Goal: Book appointment/travel/reservation

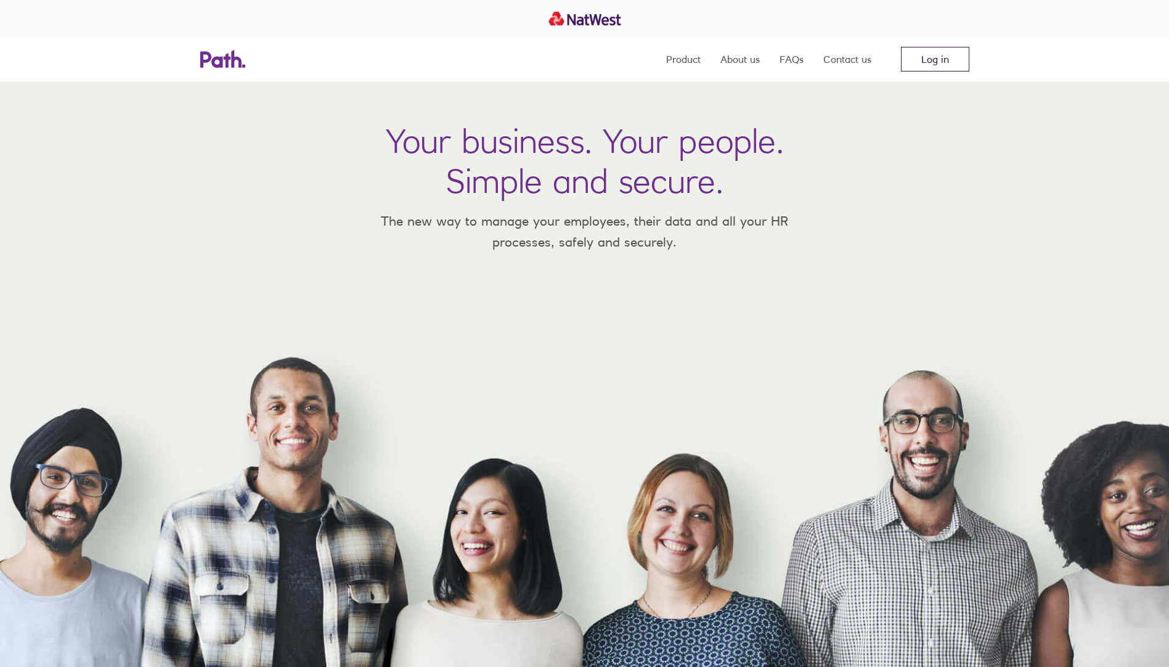
click at [572, 55] on link "Log in" at bounding box center [935, 59] width 68 height 25
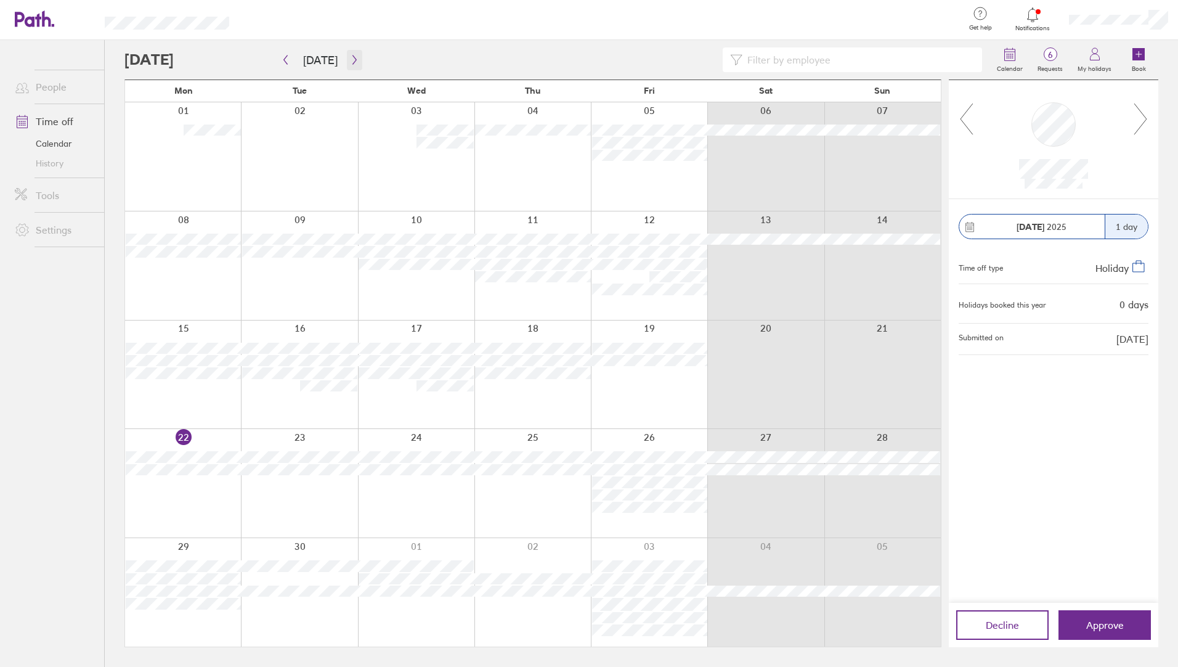
click at [353, 59] on icon "button" at bounding box center [354, 60] width 9 height 10
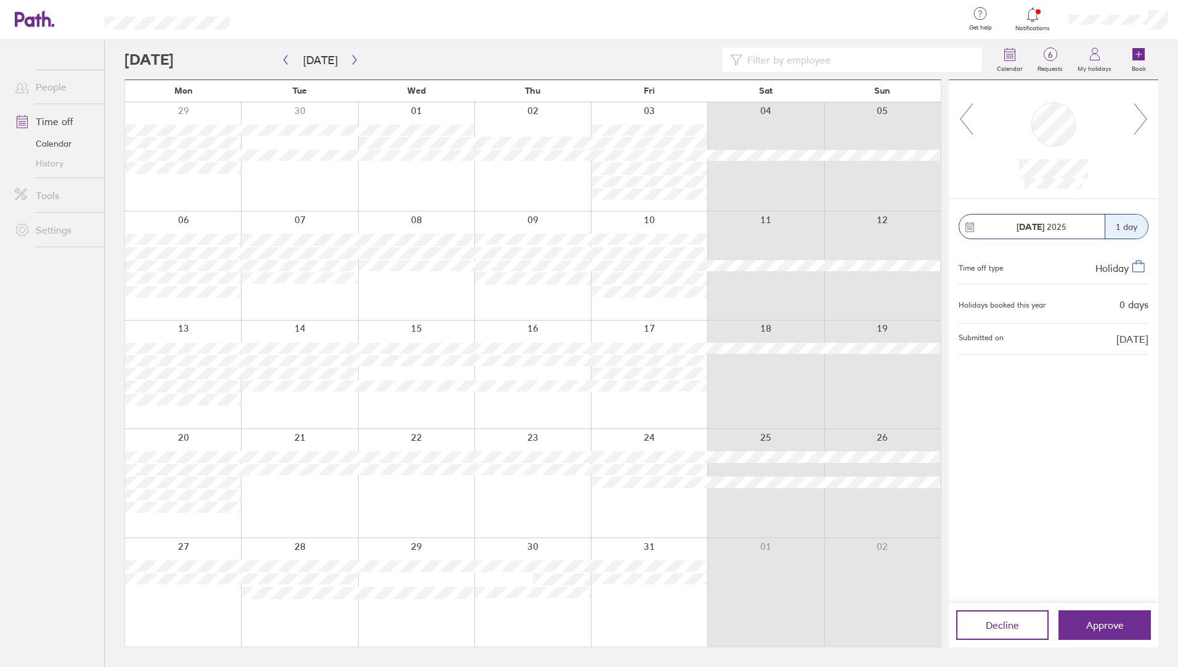
click at [201, 552] on div at bounding box center [183, 592] width 116 height 108
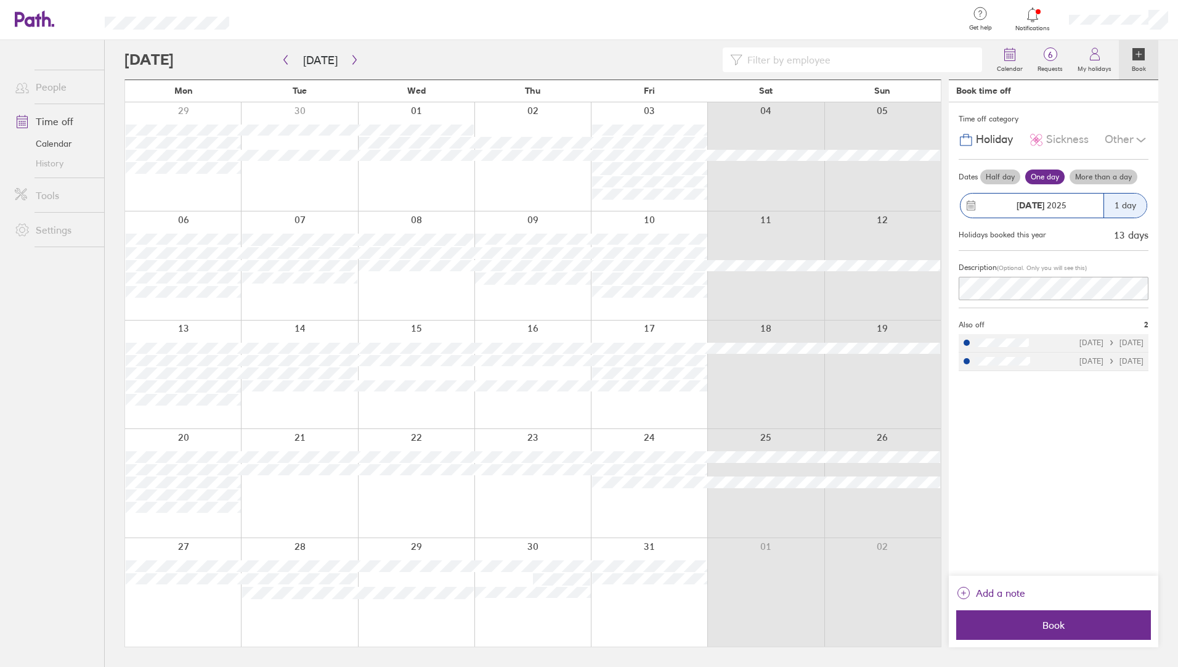
click at [1091, 177] on label "More than a day" at bounding box center [1104, 176] width 68 height 15
click at [0, 0] on input "More than a day" at bounding box center [0, 0] width 0 height 0
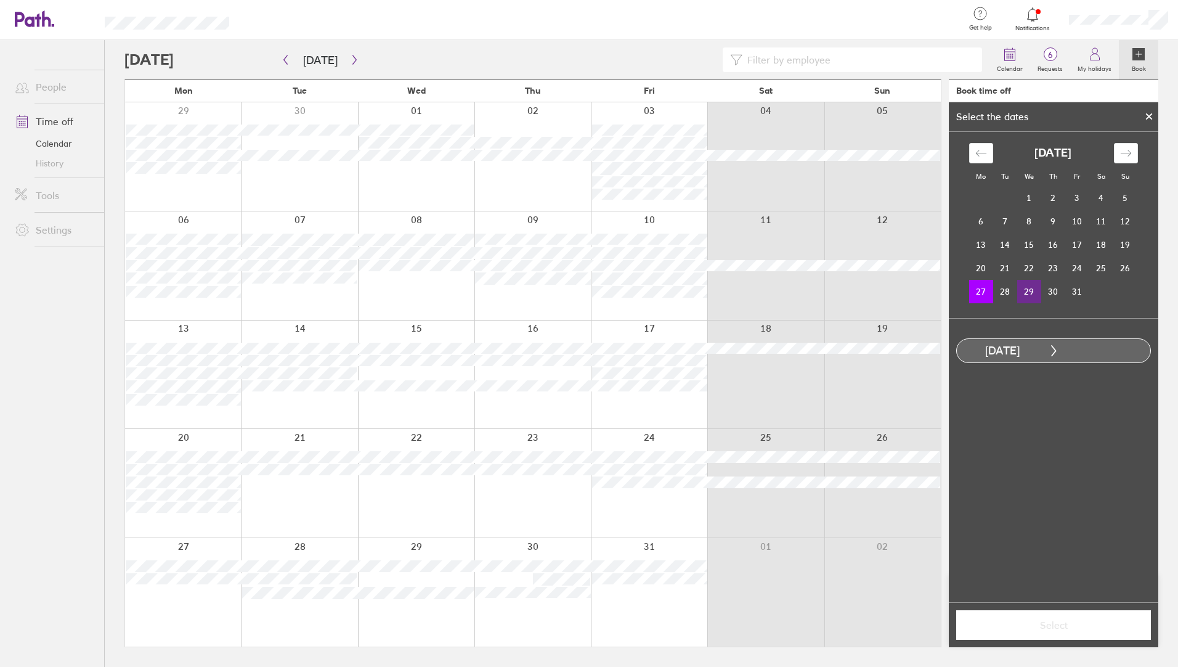
click at [1033, 292] on td "29" at bounding box center [1029, 291] width 24 height 23
click at [1030, 623] on span "Select" at bounding box center [1053, 624] width 177 height 11
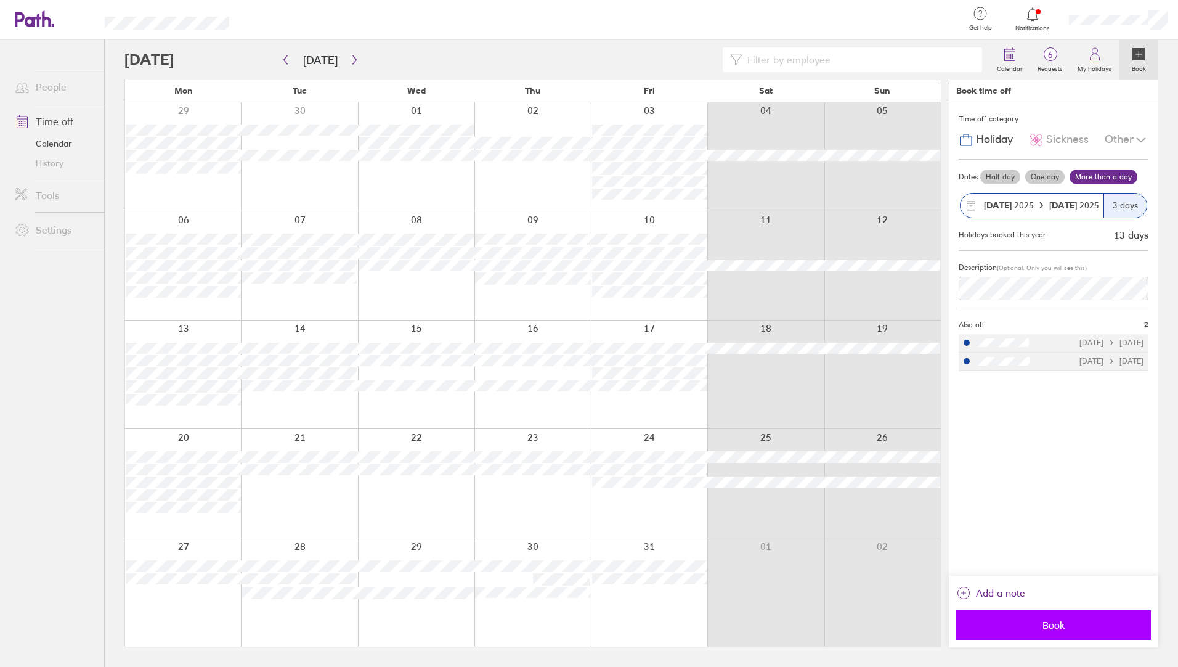
click at [1031, 619] on span "Book" at bounding box center [1053, 624] width 177 height 11
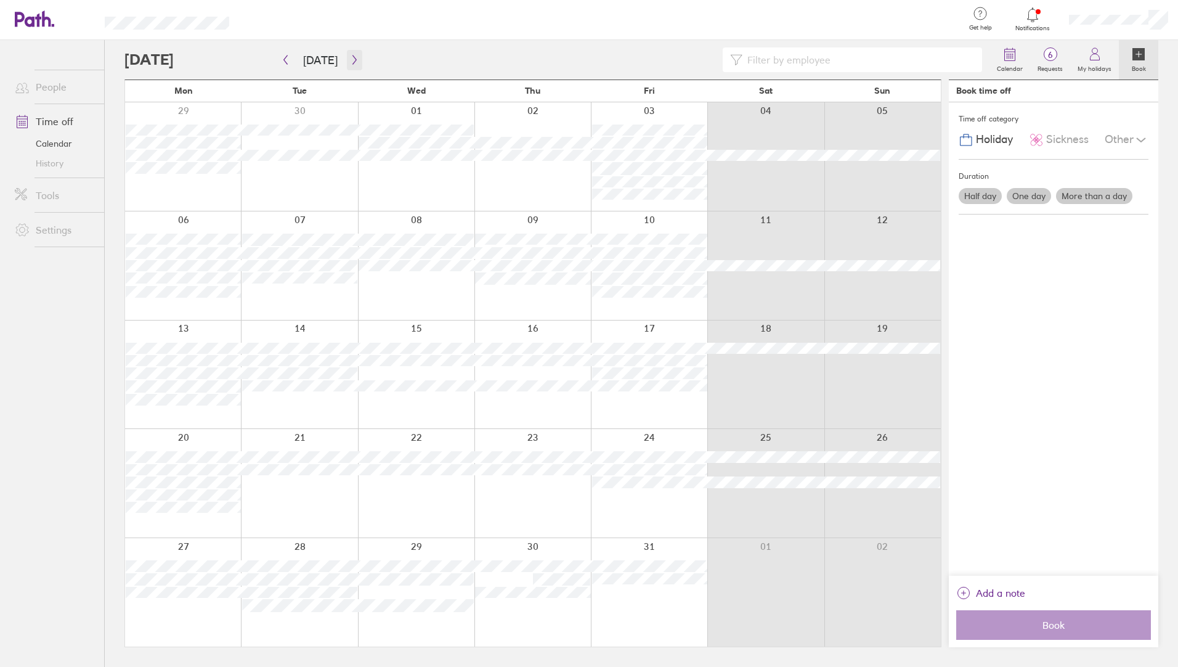
click at [354, 63] on icon "button" at bounding box center [354, 60] width 9 height 10
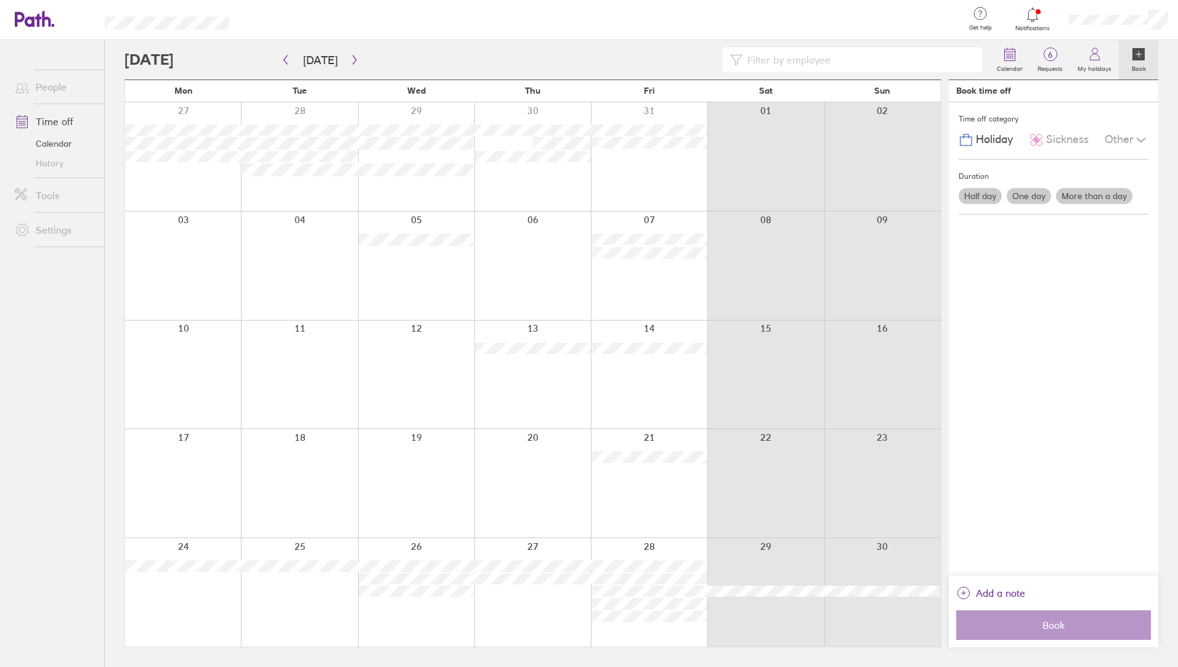
click at [625, 556] on div at bounding box center [649, 592] width 116 height 108
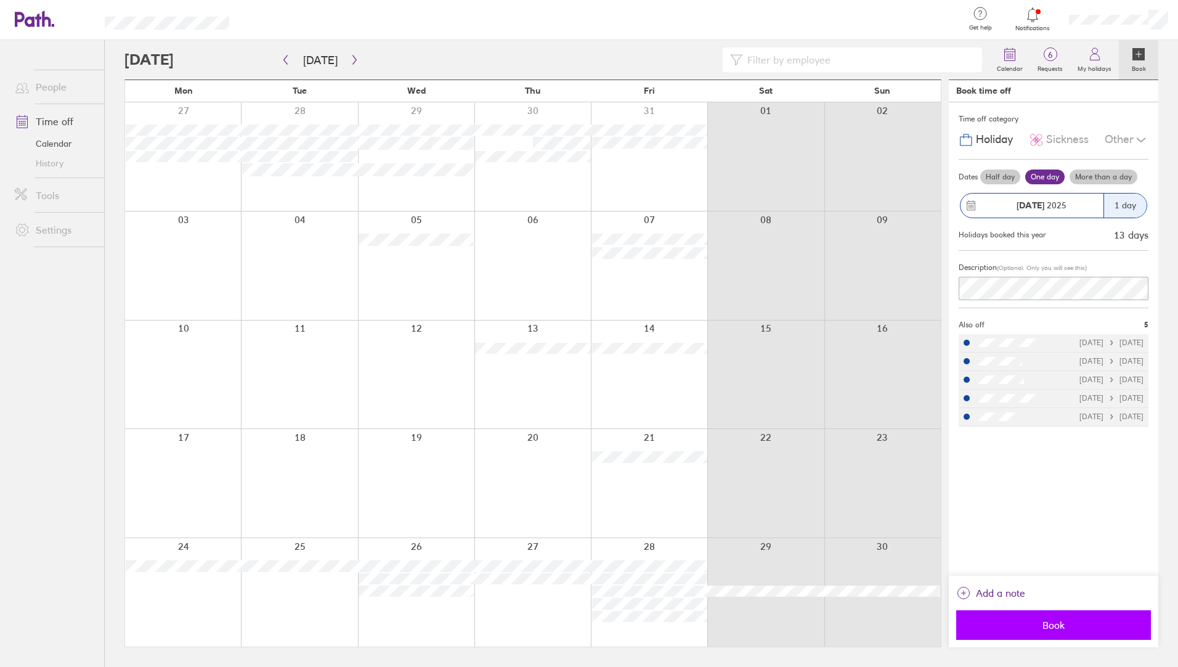
click at [1018, 620] on span "Book" at bounding box center [1053, 624] width 177 height 11
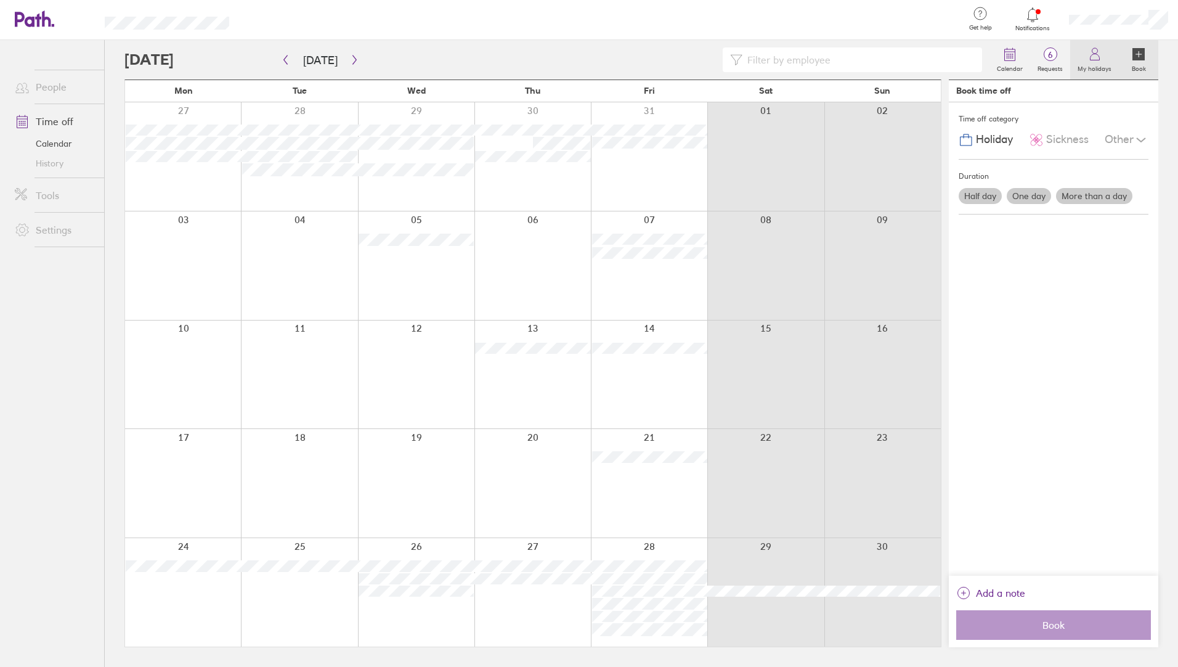
click at [1108, 61] on link "My holidays" at bounding box center [1094, 59] width 49 height 39
